Goal: Understand process/instructions: Learn how to perform a task or action

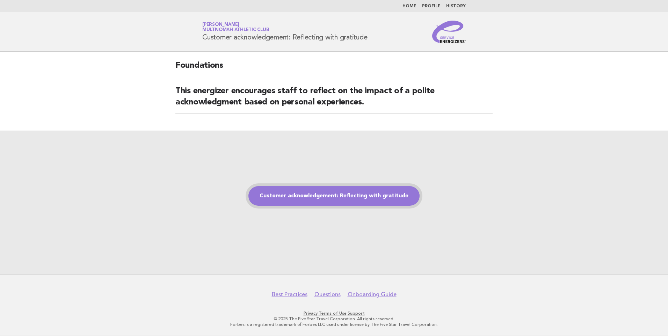
click at [340, 194] on link "Customer acknowledgement: Reflecting with gratitude" at bounding box center [333, 196] width 171 height 20
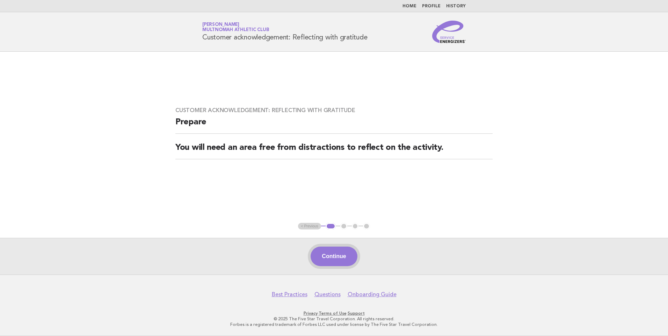
click at [333, 255] on button "Continue" at bounding box center [333, 257] width 46 height 20
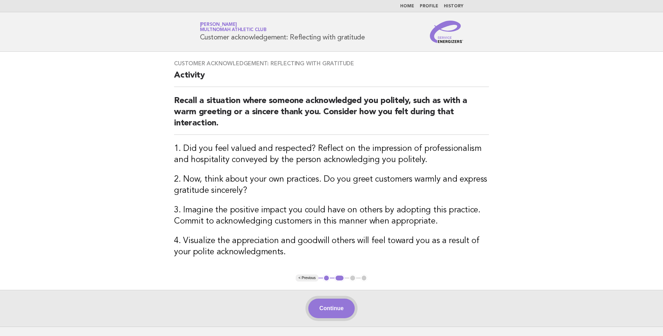
click at [332, 309] on button "Continue" at bounding box center [331, 309] width 46 height 20
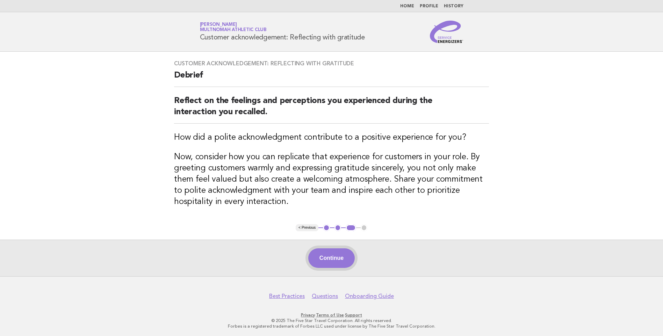
click at [334, 258] on button "Continue" at bounding box center [331, 258] width 46 height 20
